Goal: Task Accomplishment & Management: Manage account settings

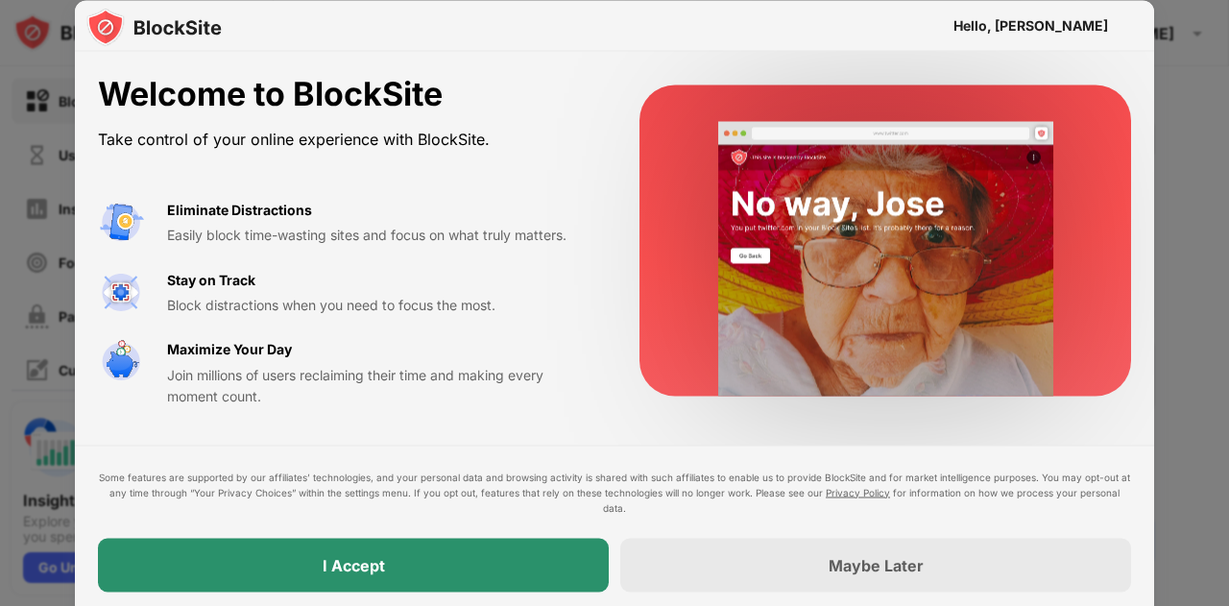
click at [423, 577] on div "I Accept" at bounding box center [353, 565] width 511 height 54
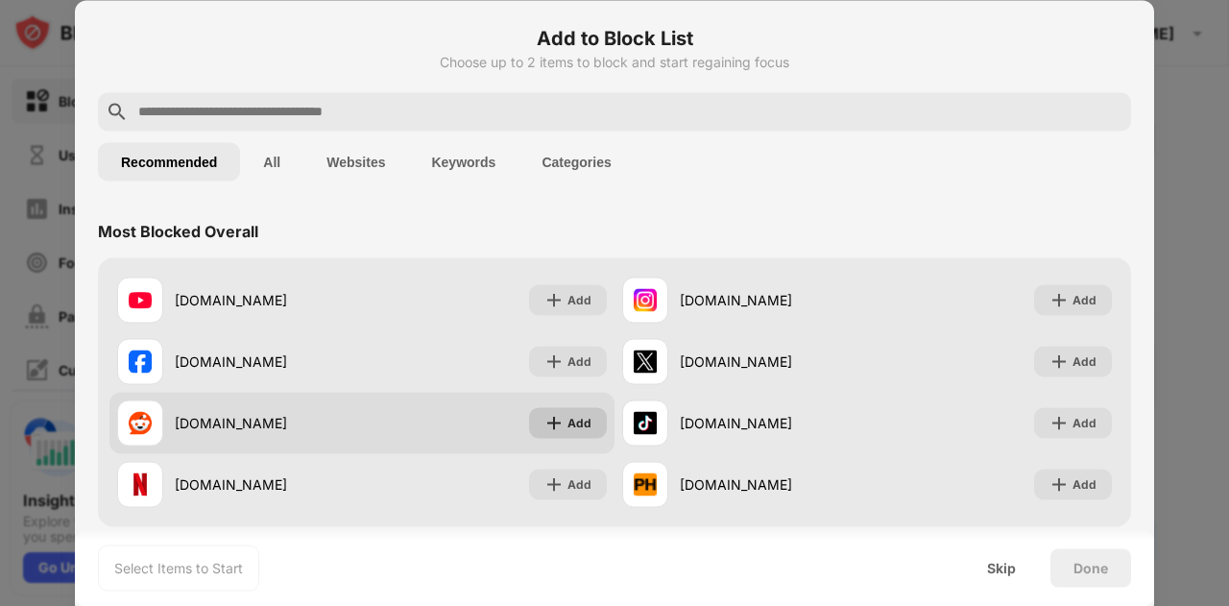
click at [568, 418] on div "Add" at bounding box center [580, 422] width 24 height 19
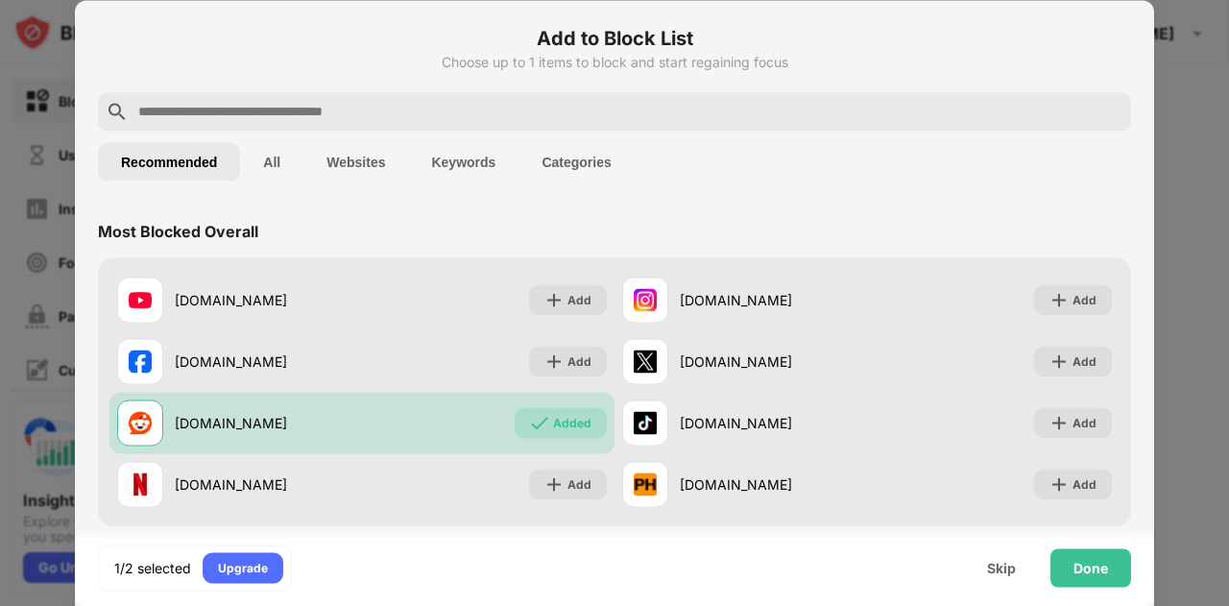
click at [455, 112] on input "text" at bounding box center [629, 111] width 987 height 23
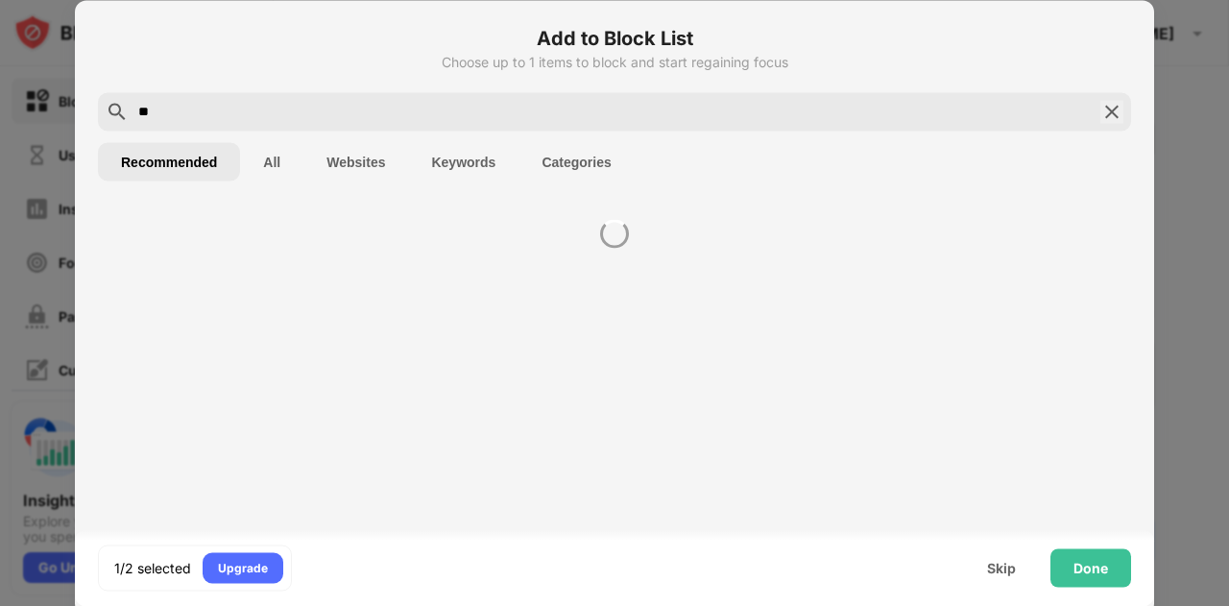
type input "*"
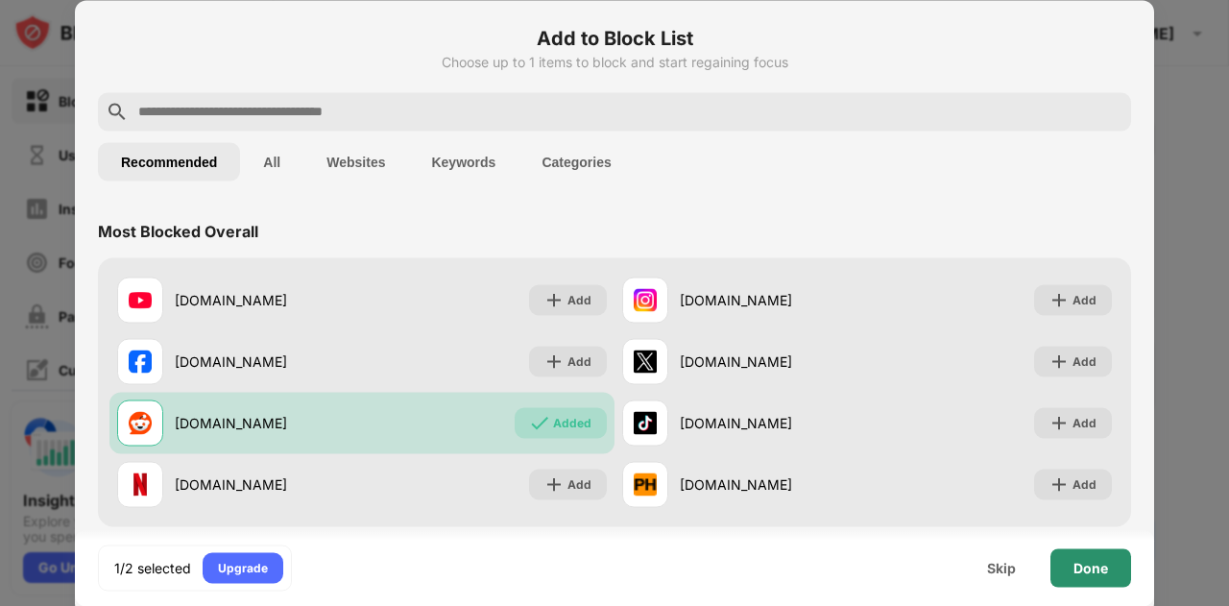
click at [1097, 579] on div "Done" at bounding box center [1091, 567] width 81 height 38
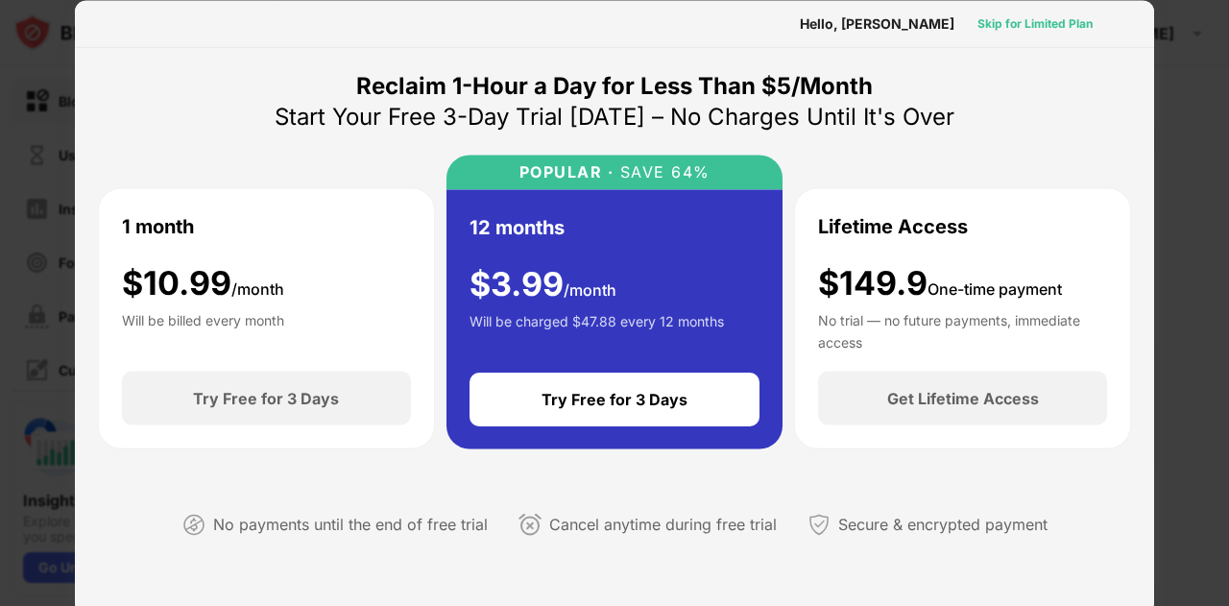
click at [1018, 24] on div "Skip for Limited Plan" at bounding box center [1035, 22] width 115 height 19
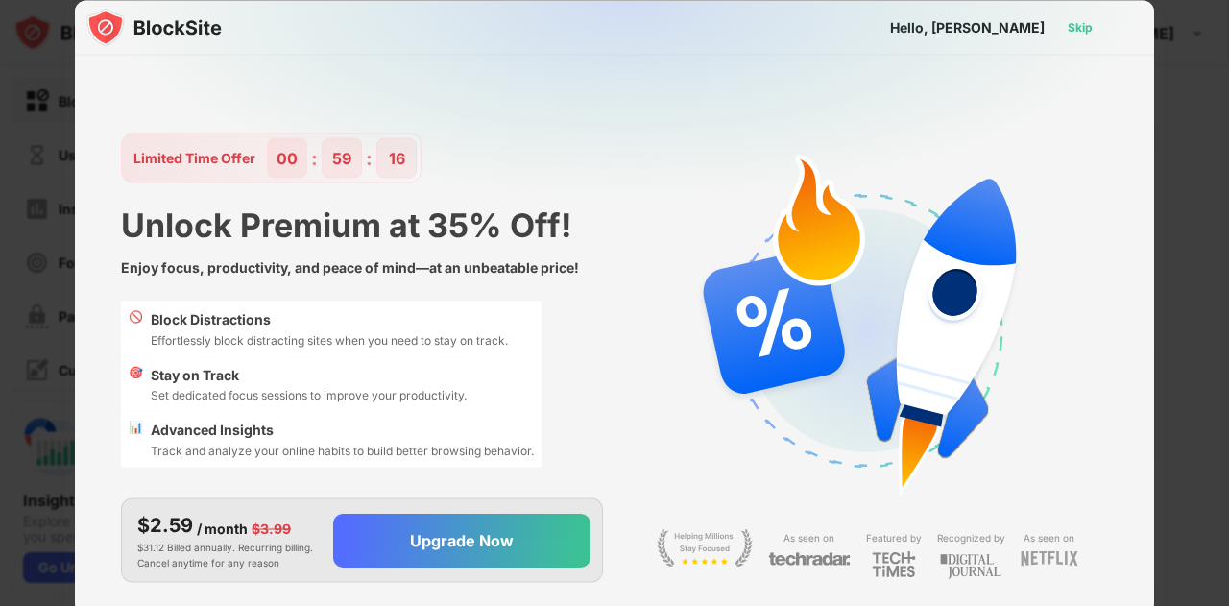
click at [1064, 33] on div "Skip" at bounding box center [1081, 27] width 56 height 31
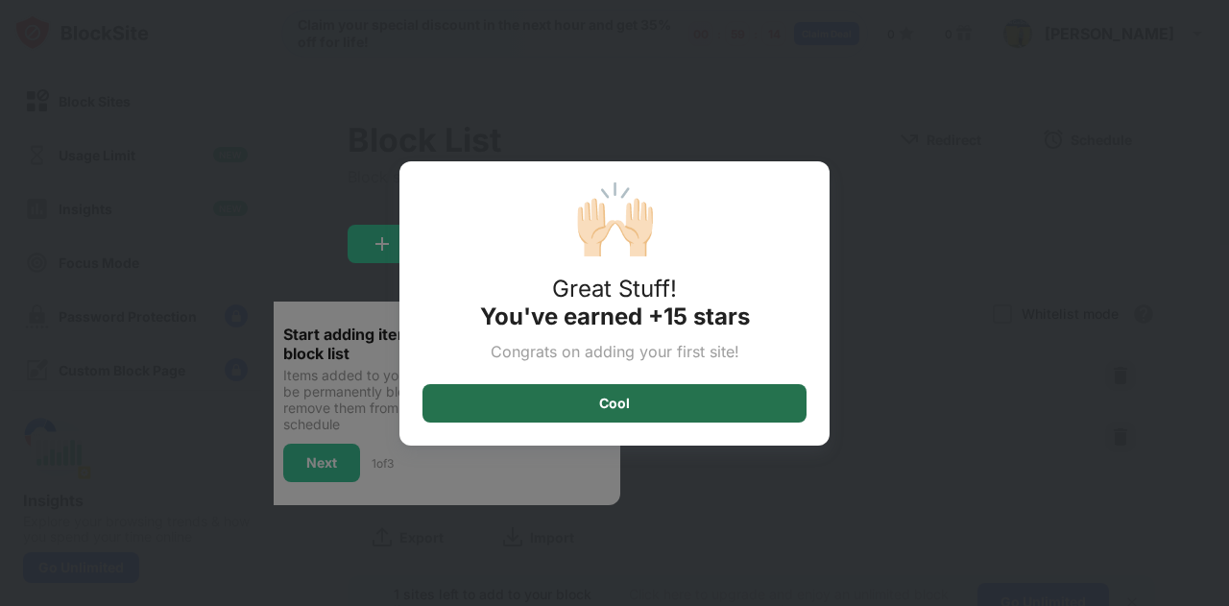
click at [736, 401] on div "Cool" at bounding box center [615, 403] width 384 height 38
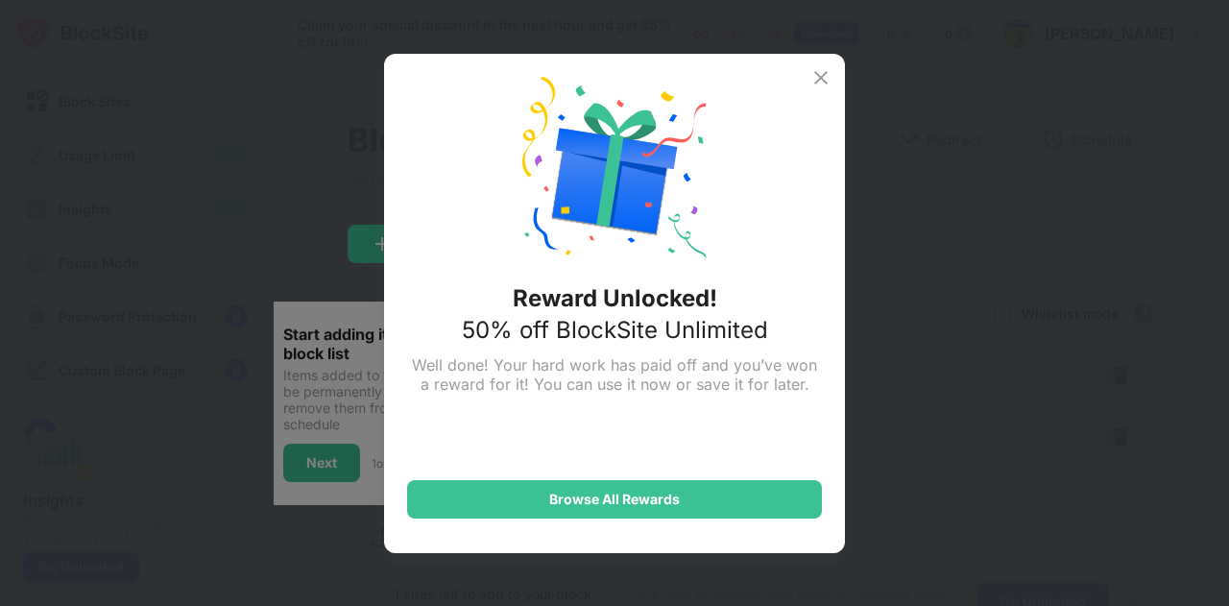
click at [820, 84] on img at bounding box center [821, 77] width 23 height 23
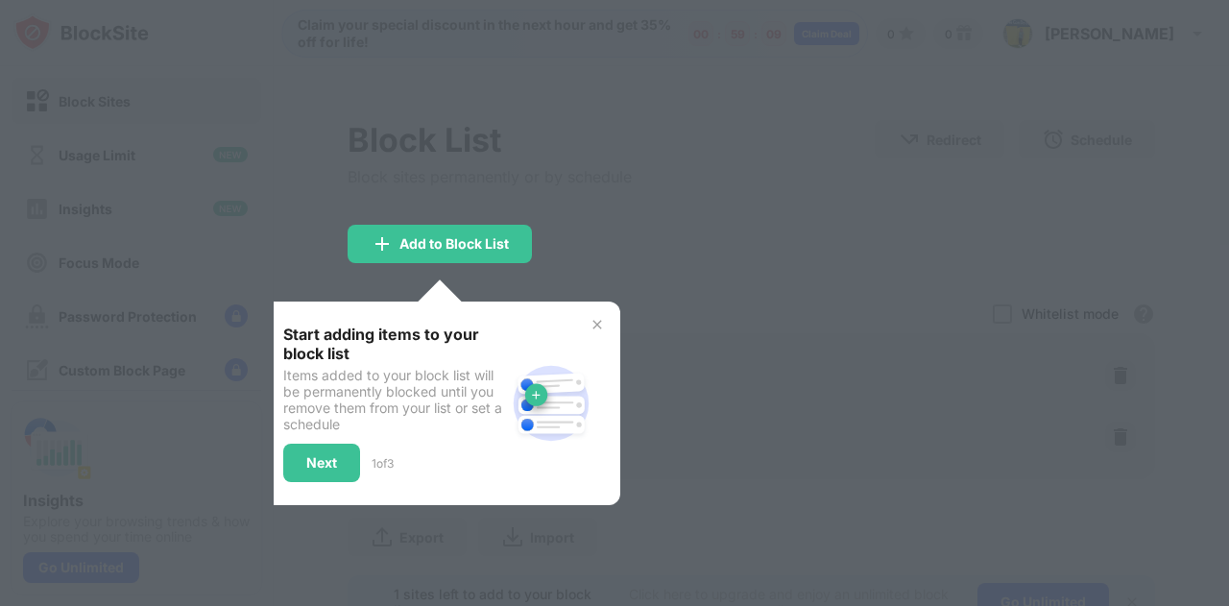
click at [604, 318] on img at bounding box center [597, 324] width 15 height 15
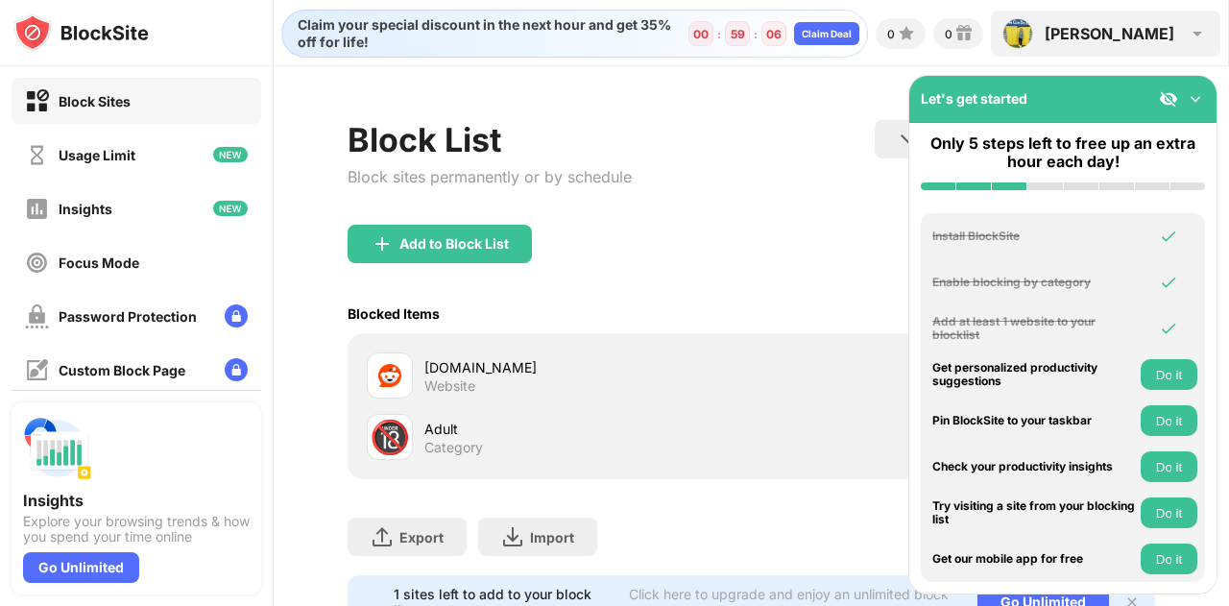
click at [1153, 42] on div "[PERSON_NAME]" at bounding box center [1110, 33] width 130 height 19
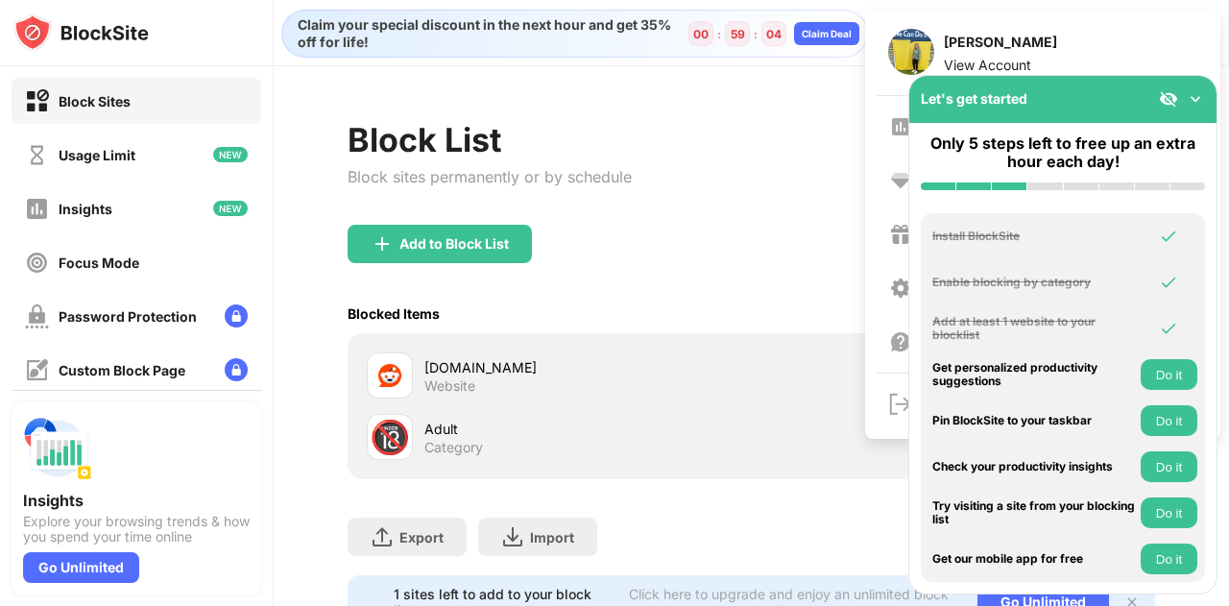
click at [805, 272] on div "Add to Block List" at bounding box center [752, 259] width 808 height 69
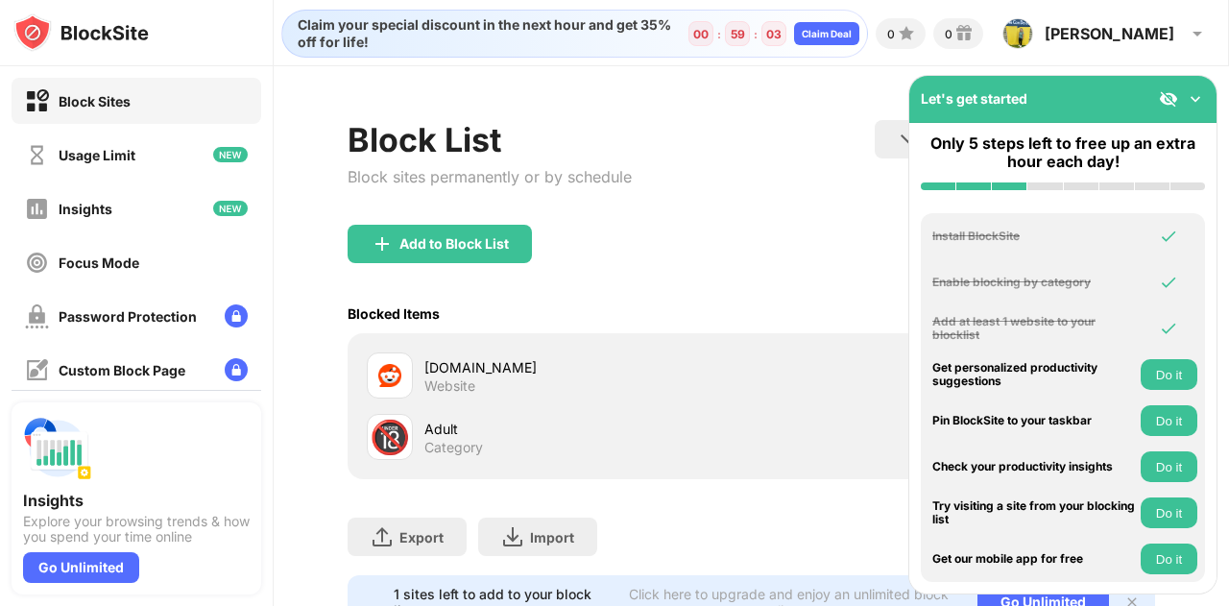
click at [1193, 95] on img at bounding box center [1195, 98] width 19 height 19
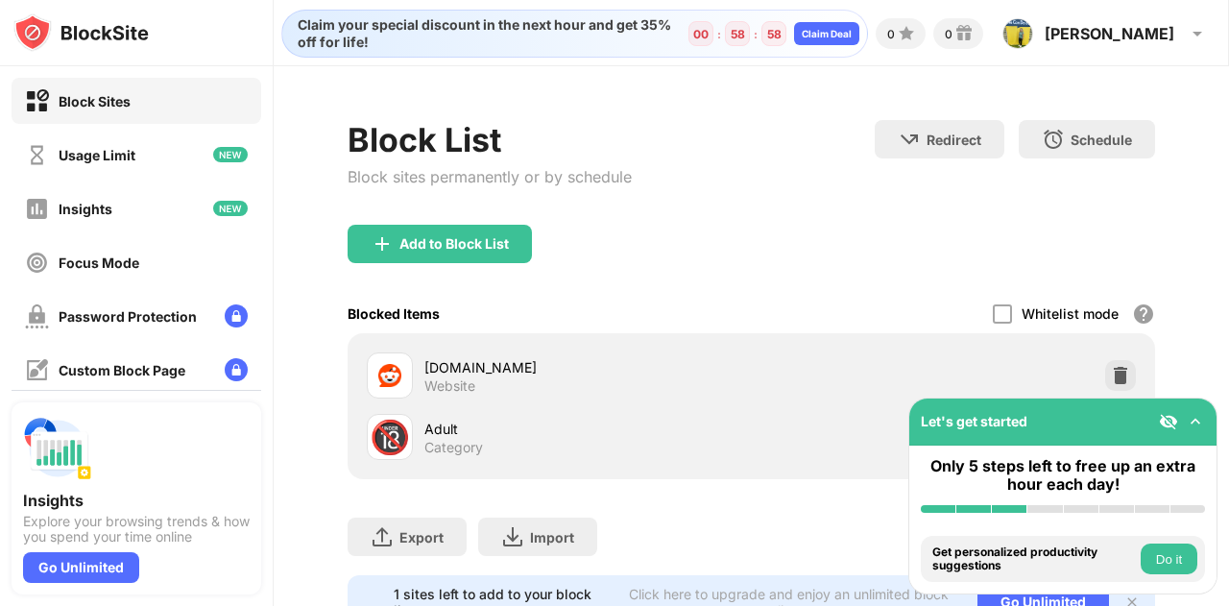
drag, startPoint x: 1228, startPoint y: 163, endPoint x: 1228, endPoint y: 109, distance: 54.7
click at [1228, 109] on div "Claim your special discount in the next hour and get 35% off for life! 00 : 58 …" at bounding box center [752, 303] width 956 height 606
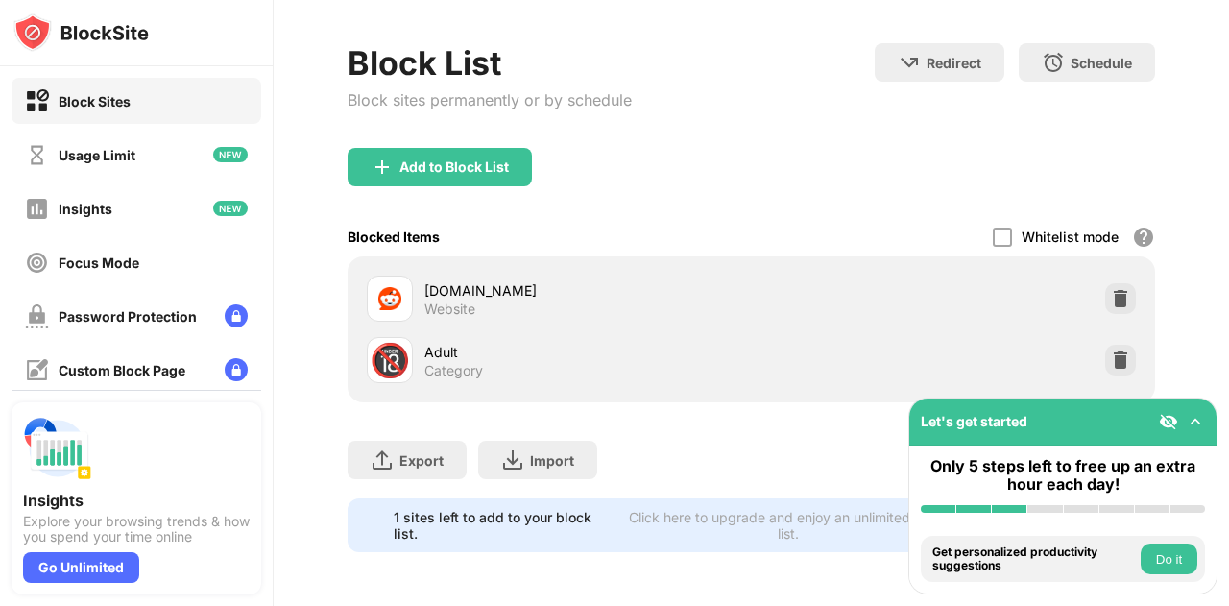
drag, startPoint x: 1228, startPoint y: 95, endPoint x: 1228, endPoint y: 203, distance: 107.6
click at [1228, 203] on div "Claim your special discount in the next hour and get 35% off for life! 00 : 58 …" at bounding box center [752, 303] width 956 height 606
click at [1199, 416] on img at bounding box center [1195, 421] width 19 height 19
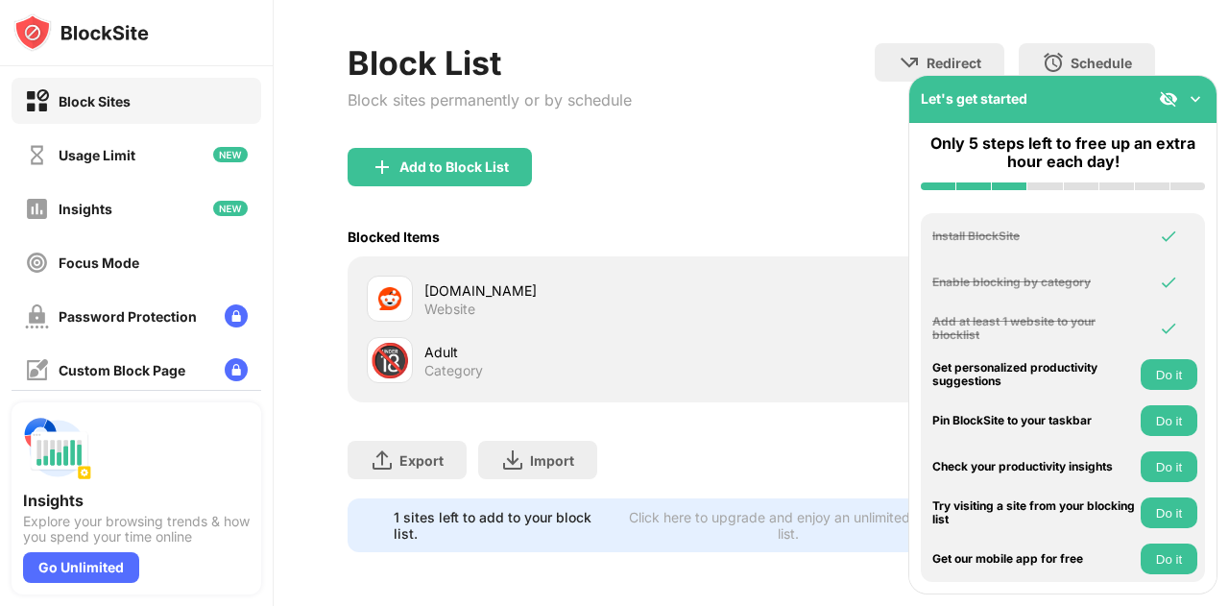
click at [1200, 107] on img at bounding box center [1195, 98] width 19 height 19
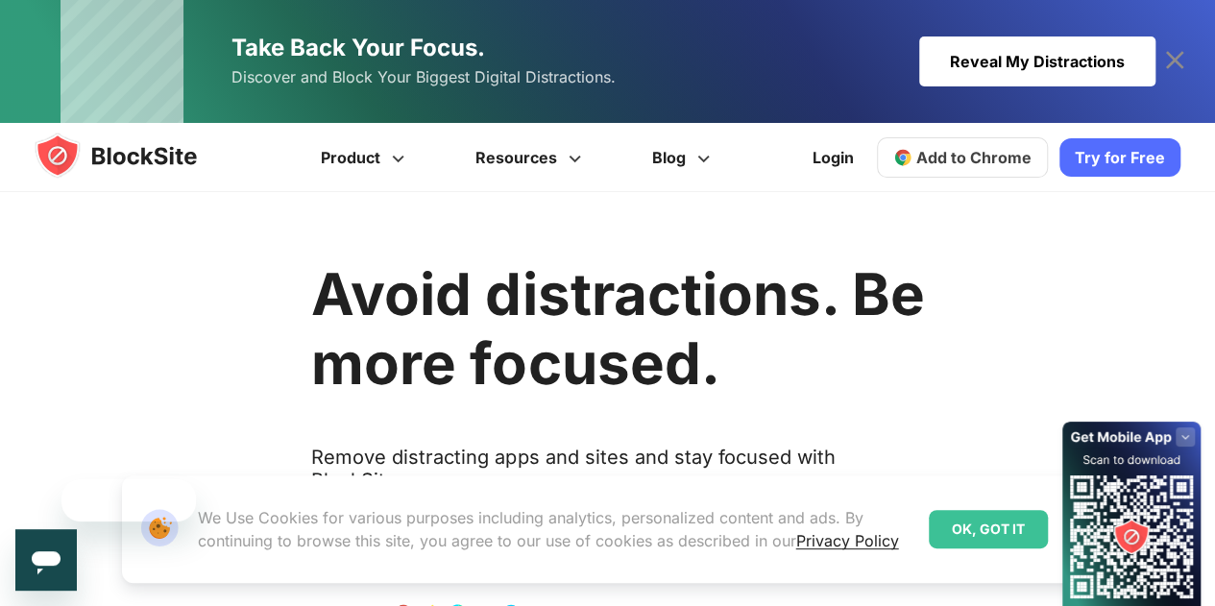
click at [1163, 55] on icon at bounding box center [1174, 60] width 31 height 31
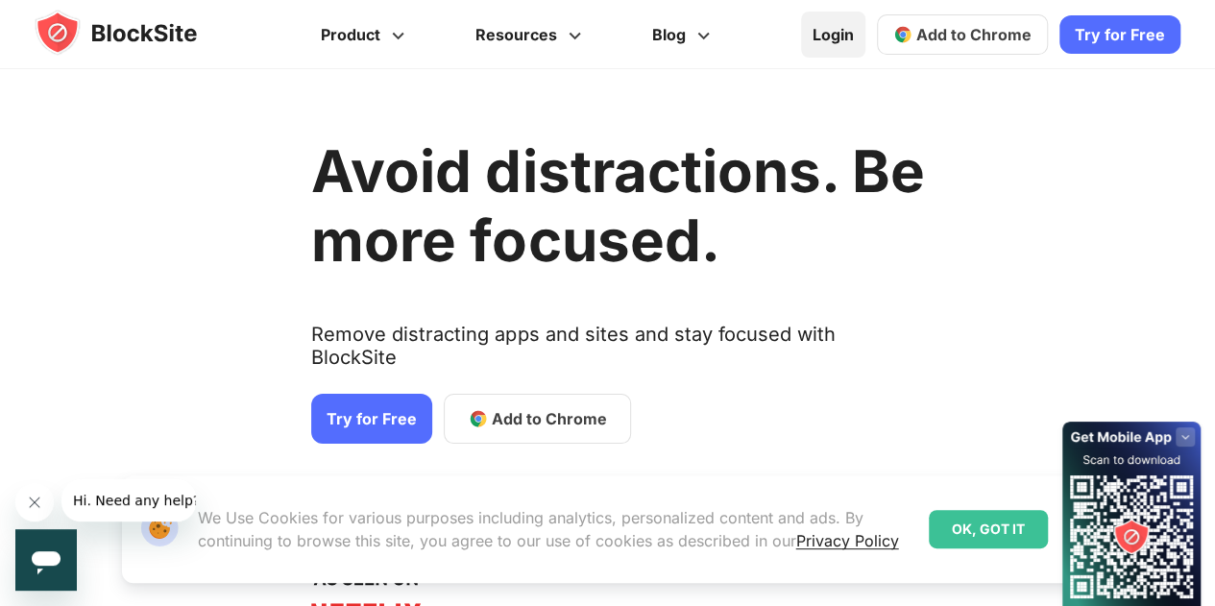
click at [845, 26] on link "Login" at bounding box center [833, 35] width 64 height 46
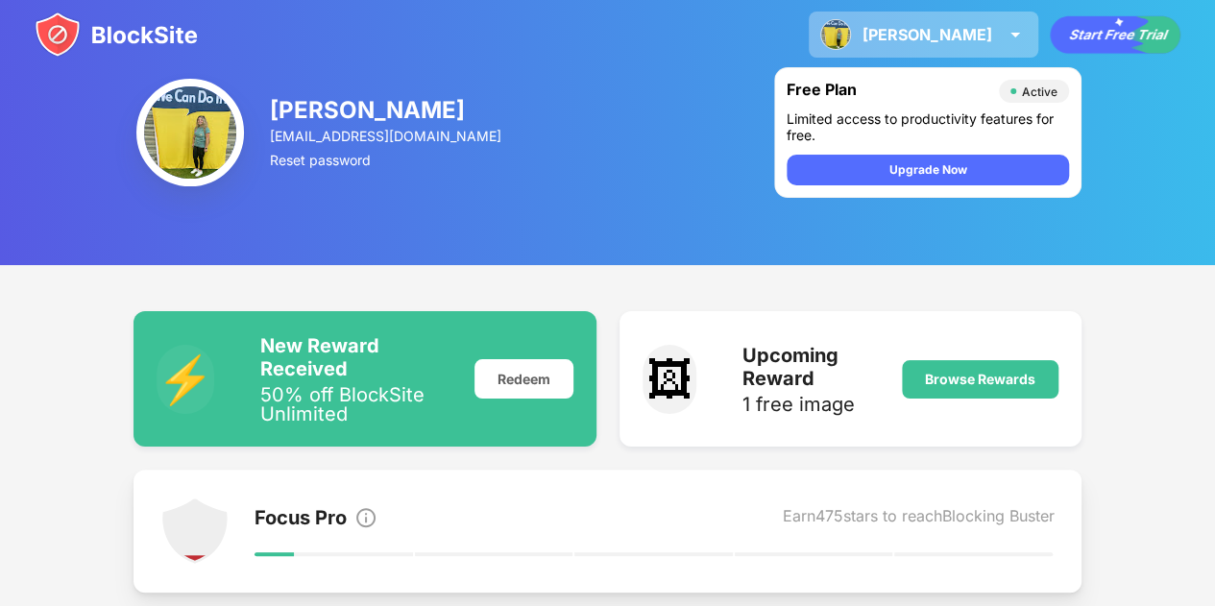
click at [999, 39] on div "Lindsey Lindsey Taber View Account Insights Premium Rewards Settings Support Lo…" at bounding box center [924, 35] width 230 height 46
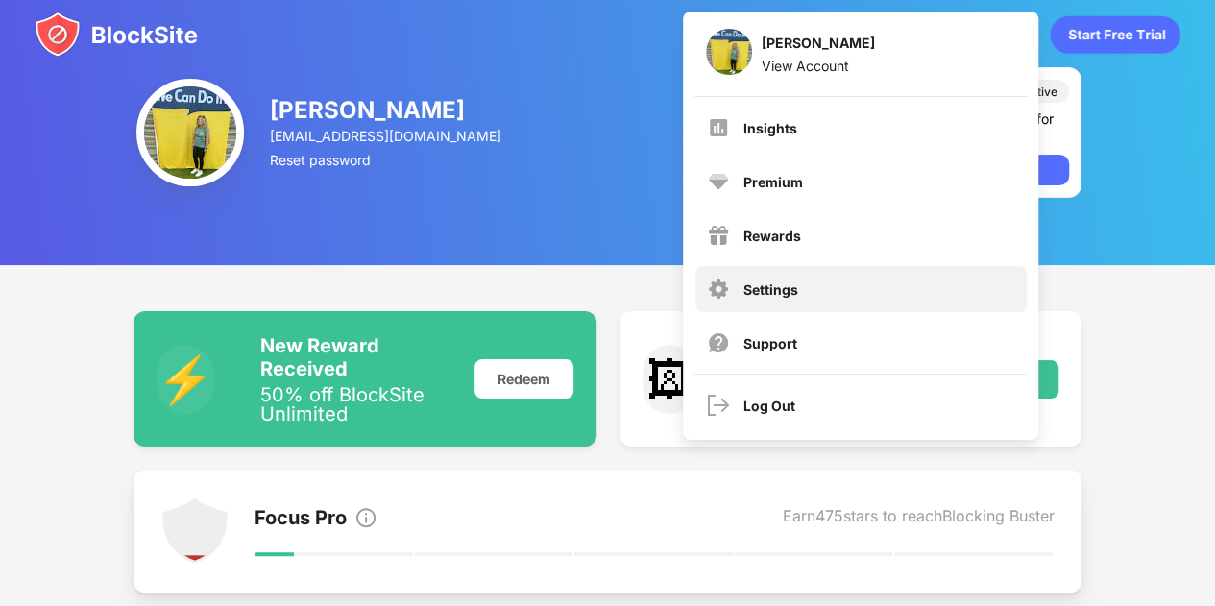
click at [772, 284] on div "Settings" at bounding box center [770, 289] width 55 height 16
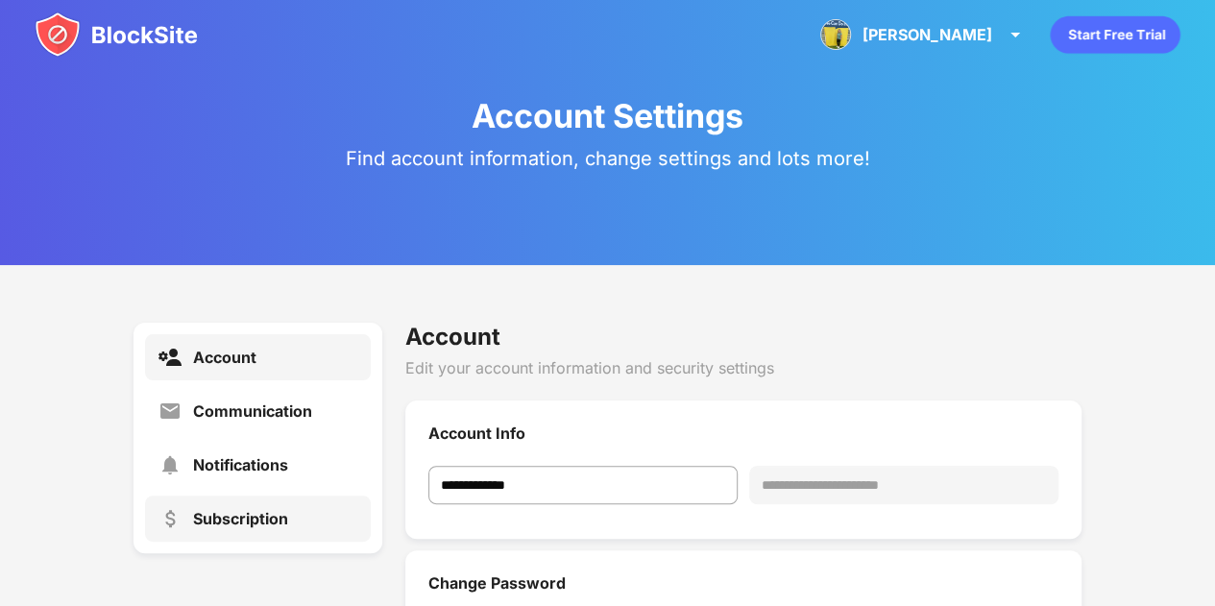
click at [250, 507] on div "Subscription" at bounding box center [258, 519] width 226 height 46
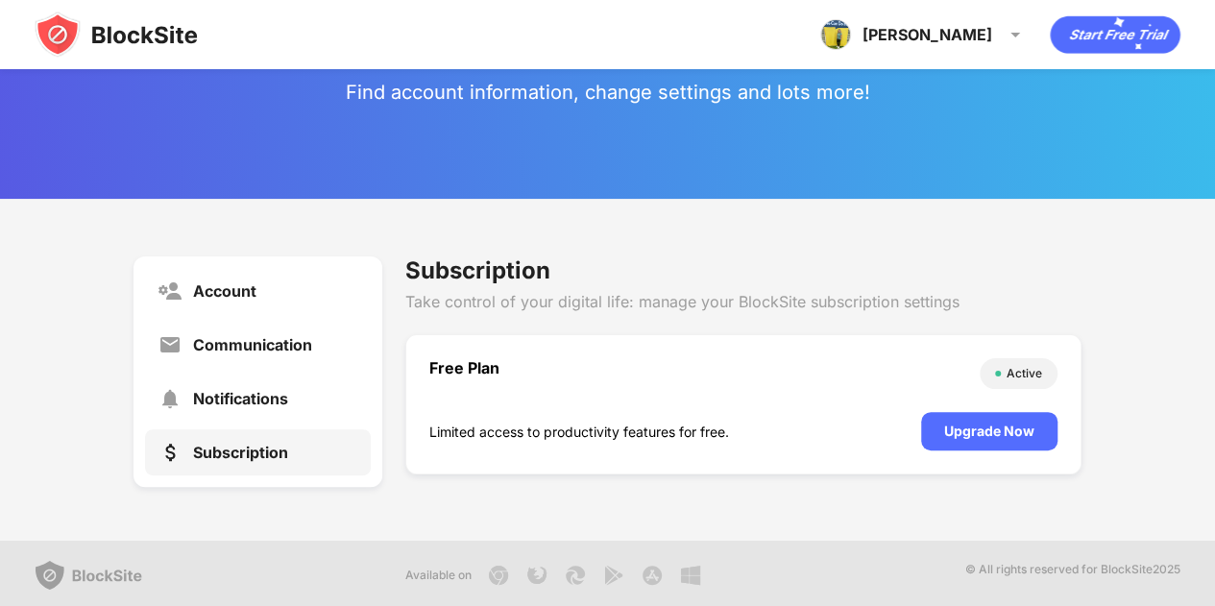
scroll to position [64, 0]
